Goal: Check status: Check status

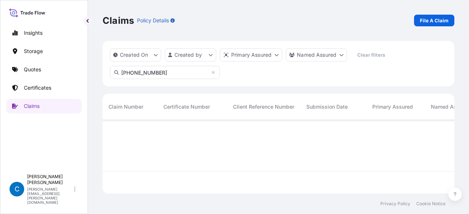
scroll to position [72, 346]
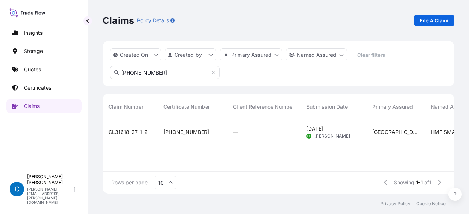
click at [122, 133] on span "CL31618-27-1-2" at bounding box center [127, 132] width 39 height 7
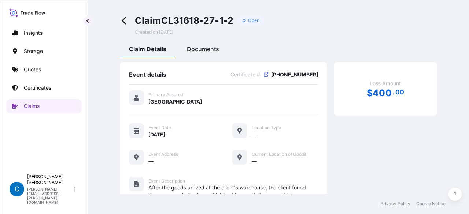
click at [195, 48] on span "Documents" at bounding box center [203, 48] width 32 height 7
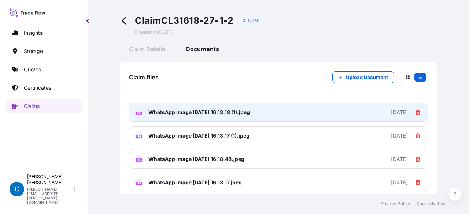
scroll to position [73, 0]
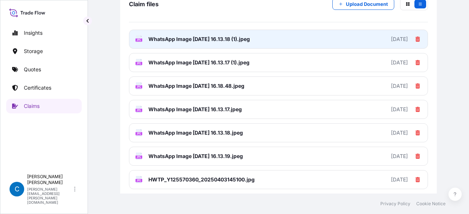
click at [222, 36] on span "WhatsApp Image [DATE] 16.13.18 (1).jpeg" at bounding box center [198, 39] width 101 height 7
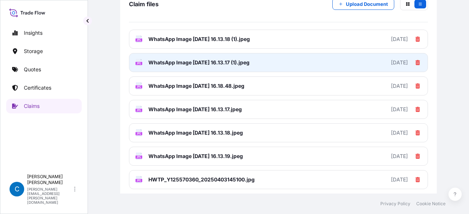
click at [176, 61] on span "WhatsApp Image [DATE] 16.13.17 (1).jpeg" at bounding box center [198, 62] width 101 height 7
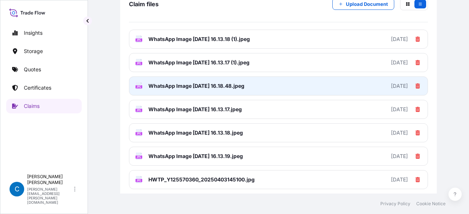
click at [221, 90] on link "JPG WhatsApp Image [DATE] 16.18.48.jpeg [DATE]" at bounding box center [278, 86] width 299 height 19
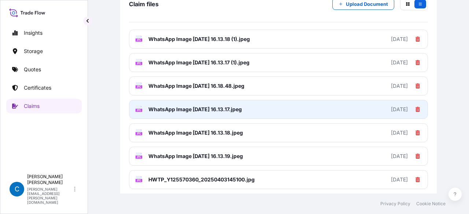
click at [172, 116] on link "JPG WhatsApp Image [DATE] 16.13.17.jpeg [DATE]" at bounding box center [278, 109] width 299 height 19
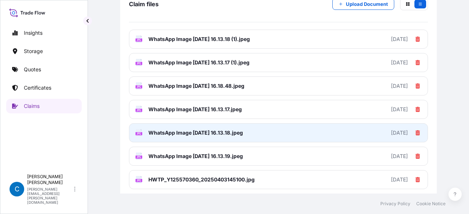
click at [178, 137] on link "JPG WhatsApp Image [DATE] 16.13.18.jpeg [DATE]" at bounding box center [278, 132] width 299 height 19
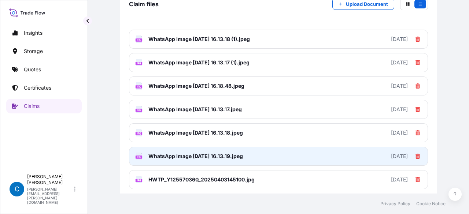
click at [187, 153] on span "WhatsApp Image [DATE] 16.13.19.jpeg" at bounding box center [195, 156] width 95 height 7
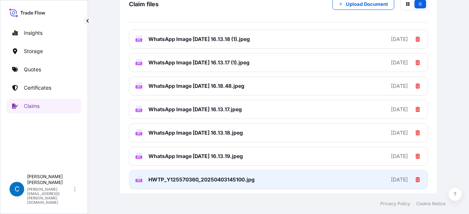
click at [186, 178] on span "HWTP_Y125570360_20250403145100.jpg" at bounding box center [201, 179] width 106 height 7
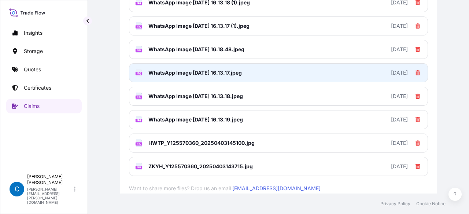
scroll to position [146, 0]
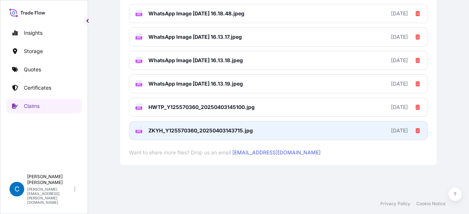
click at [193, 131] on span "ZKYH_Y125570360_20250403143715.jpg" at bounding box center [200, 130] width 104 height 7
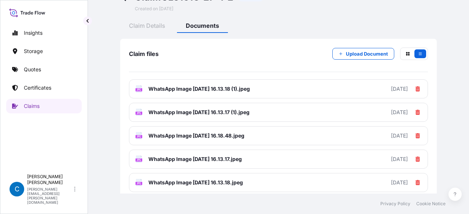
scroll to position [0, 0]
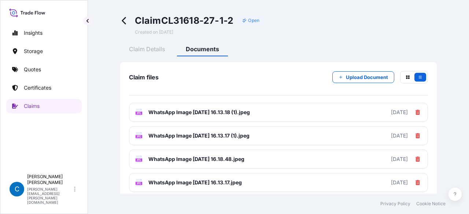
click at [124, 19] on icon at bounding box center [124, 20] width 4 height 7
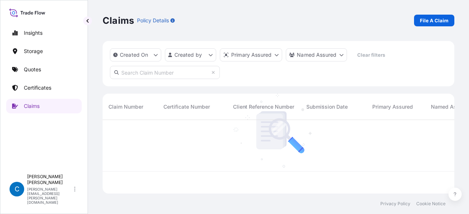
scroll to position [72, 346]
paste input "[PHONE_NUMBER]"
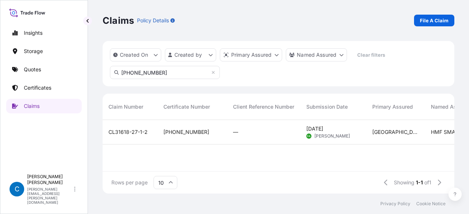
type input "[PHONE_NUMBER]"
click at [133, 129] on span "CL31618-27-1-2" at bounding box center [127, 132] width 39 height 7
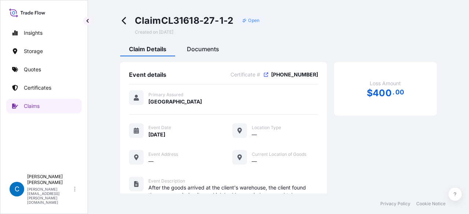
click at [194, 47] on span "Documents" at bounding box center [203, 48] width 32 height 7
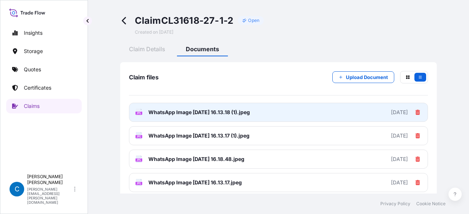
click at [282, 115] on link "JPG WhatsApp Image [DATE] 16.13.18 (1).jpeg [DATE]" at bounding box center [278, 112] width 299 height 19
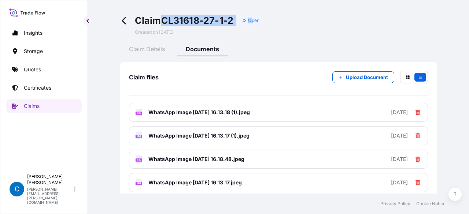
drag, startPoint x: 164, startPoint y: 23, endPoint x: 252, endPoint y: 8, distance: 88.4
click at [252, 8] on div "Claim CL31618-27-1-2 Open Created on [DATE] Claim Details Documents Claim files…" at bounding box center [279, 163] width 352 height 326
copy div "CL31618-27-1-2 O"
click at [225, 24] on span "Claim CL31618-27-1-2" at bounding box center [184, 21] width 99 height 12
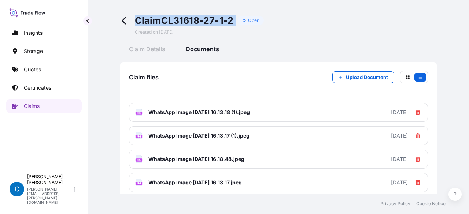
click at [225, 24] on span "Claim CL31618-27-1-2" at bounding box center [184, 21] width 99 height 12
click at [175, 24] on span "Claim CL31618-27-1-2" at bounding box center [184, 21] width 99 height 12
drag, startPoint x: 159, startPoint y: 21, endPoint x: 238, endPoint y: 17, distance: 78.8
click at [238, 17] on div "Claim CL31618-27-1-2 Open" at bounding box center [199, 21] width 129 height 12
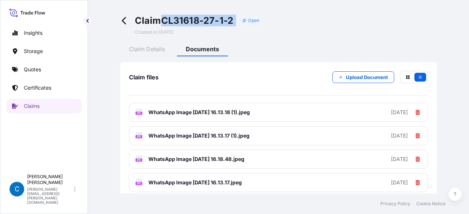
copy div "CL31618-27-1-2"
click at [51, 87] on p "Certificates" at bounding box center [37, 87] width 27 height 7
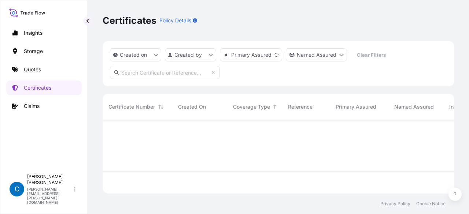
scroll to position [72, 346]
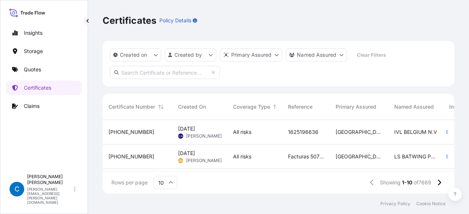
paste input "[PHONE_NUMBER]"
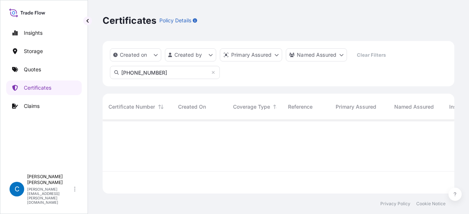
type input "[PHONE_NUMBER]"
click at [238, 18] on div "Certificates Policy Details" at bounding box center [279, 21] width 352 height 12
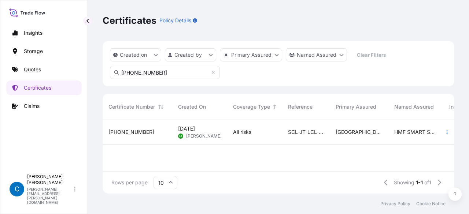
click at [128, 136] on div "[PHONE_NUMBER]" at bounding box center [138, 132] width 70 height 25
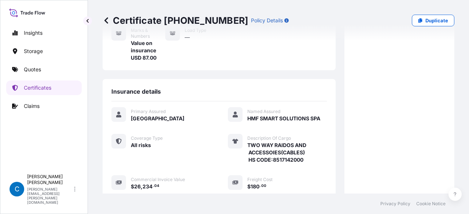
scroll to position [220, 0]
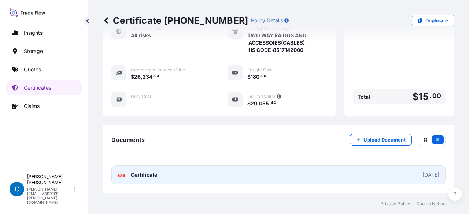
click at [231, 175] on link "PDF Certificate [DATE]" at bounding box center [278, 175] width 334 height 19
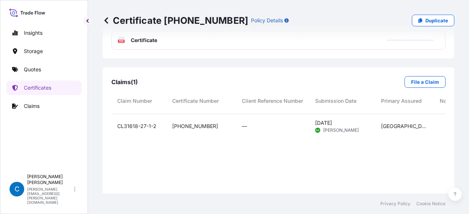
scroll to position [366, 0]
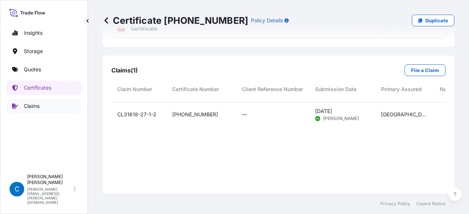
click at [47, 109] on link "Claims" at bounding box center [43, 106] width 75 height 15
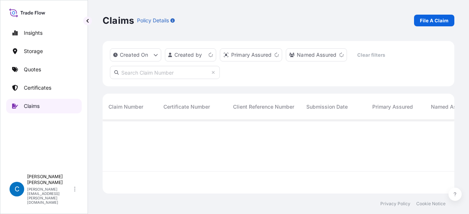
scroll to position [72, 346]
paste input "CL32032-8"
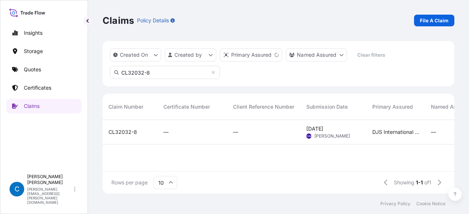
type input "CL32032-8"
click at [133, 133] on span "CL32032-8" at bounding box center [122, 132] width 29 height 7
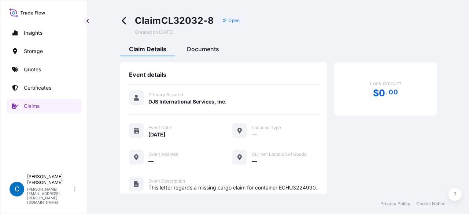
click at [210, 47] on span "Documents" at bounding box center [203, 48] width 32 height 7
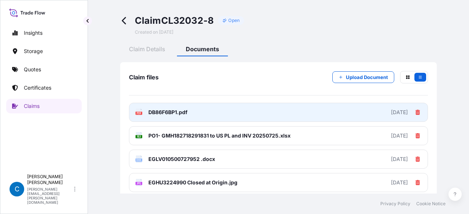
click at [253, 113] on link "PDF DB86F6BP1.pdf [DATE]" at bounding box center [278, 112] width 299 height 19
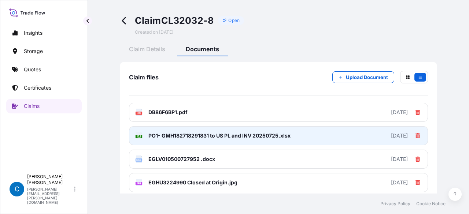
click at [170, 138] on span "PO1- GMH182718291831 to US PL and INV 20250725.xlsx" at bounding box center [219, 135] width 142 height 7
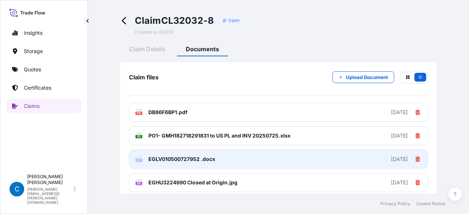
click at [202, 162] on span "EGLV010500727952 .docx" at bounding box center [181, 159] width 67 height 7
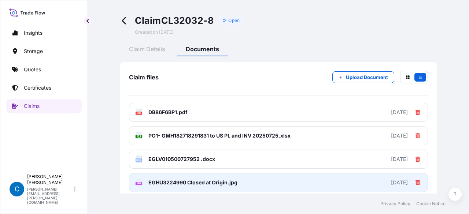
click at [167, 181] on span "EGHU3224990 Closed at Origin.jpg" at bounding box center [192, 182] width 89 height 7
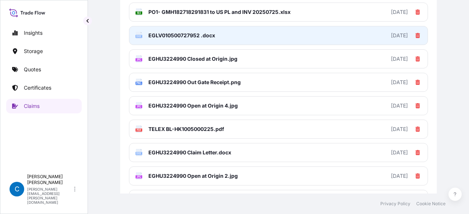
scroll to position [125, 0]
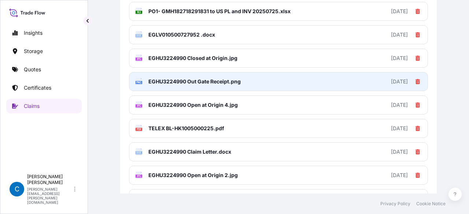
click at [225, 86] on link "PNG EGHU3224990 Out Gate Receipt.png [DATE]" at bounding box center [278, 81] width 299 height 19
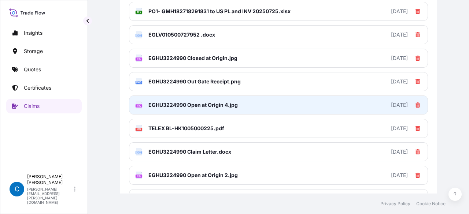
click at [169, 110] on link "JPG EGHU3224990 Open at Origin 4.jpg [DATE]" at bounding box center [278, 105] width 299 height 19
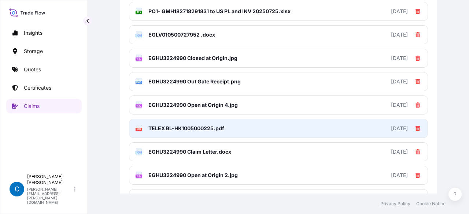
click at [180, 130] on span "TELEX BL-HK1005000225.pdf" at bounding box center [186, 128] width 76 height 7
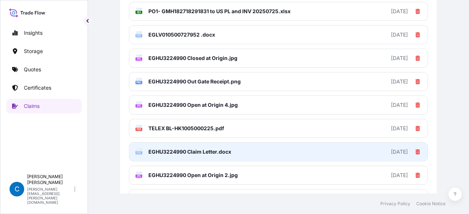
click at [185, 149] on span "EGHU3224990 Claim Letter.docx" at bounding box center [189, 151] width 83 height 7
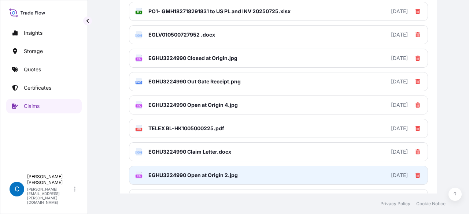
click at [216, 175] on span "EGHU3224990 Open at Origin 2.jpg" at bounding box center [192, 175] width 89 height 7
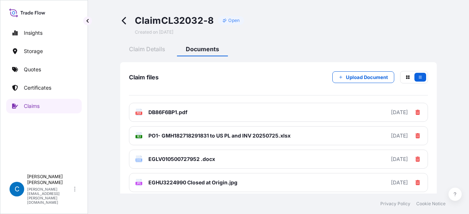
scroll to position [0, 0]
drag, startPoint x: 184, startPoint y: 115, endPoint x: 232, endPoint y: 89, distance: 53.9
click at [232, 89] on div "Claim files Upload Document" at bounding box center [278, 83] width 299 height 25
click at [402, 78] on button "button" at bounding box center [408, 77] width 12 height 9
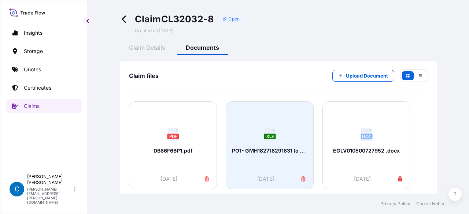
scroll to position [0, 0]
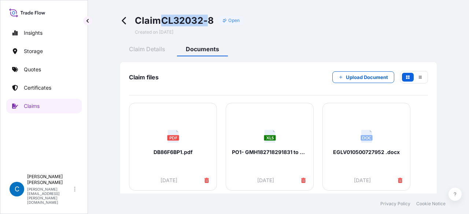
drag, startPoint x: 164, startPoint y: 21, endPoint x: 212, endPoint y: 22, distance: 47.3
click at [212, 22] on span "Claim CL32032-8" at bounding box center [174, 21] width 79 height 12
click at [121, 16] on icon at bounding box center [124, 20] width 8 height 8
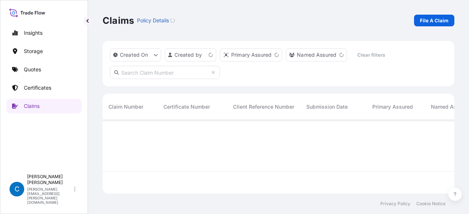
scroll to position [72, 346]
paste input "[PHONE_NUMBER]"
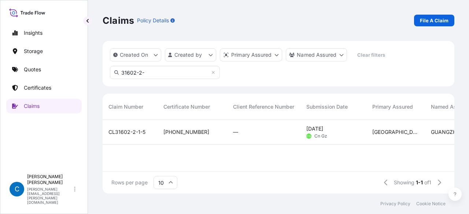
type input "31602-2-"
click at [137, 128] on div "CL31602-2-1-5" at bounding box center [130, 132] width 55 height 25
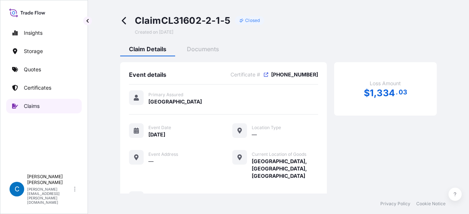
click at [40, 103] on link "Claims" at bounding box center [43, 106] width 75 height 15
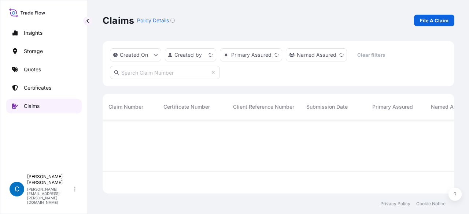
scroll to position [72, 346]
click at [135, 76] on input "text" at bounding box center [165, 72] width 110 height 13
paste input "CL32032-8"
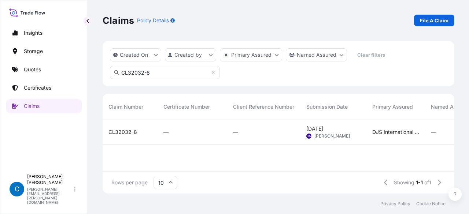
type input "CL32032-8"
click at [118, 132] on span "CL32032-8" at bounding box center [122, 132] width 29 height 7
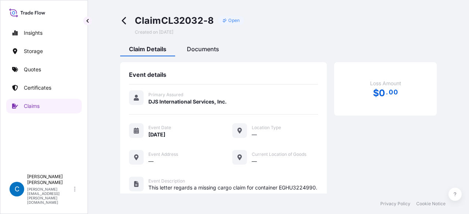
click at [212, 45] on span "Documents" at bounding box center [203, 48] width 32 height 7
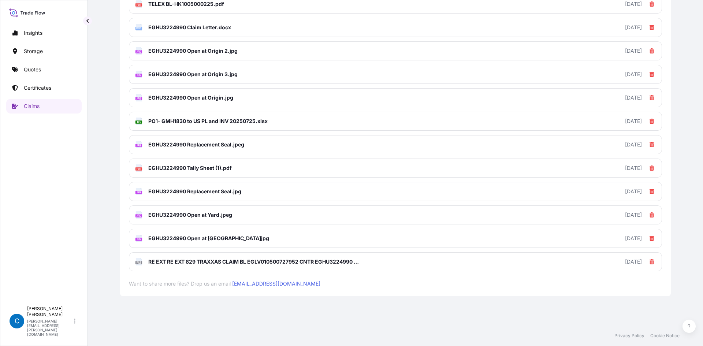
scroll to position [102, 0]
